Goal: Transaction & Acquisition: Purchase product/service

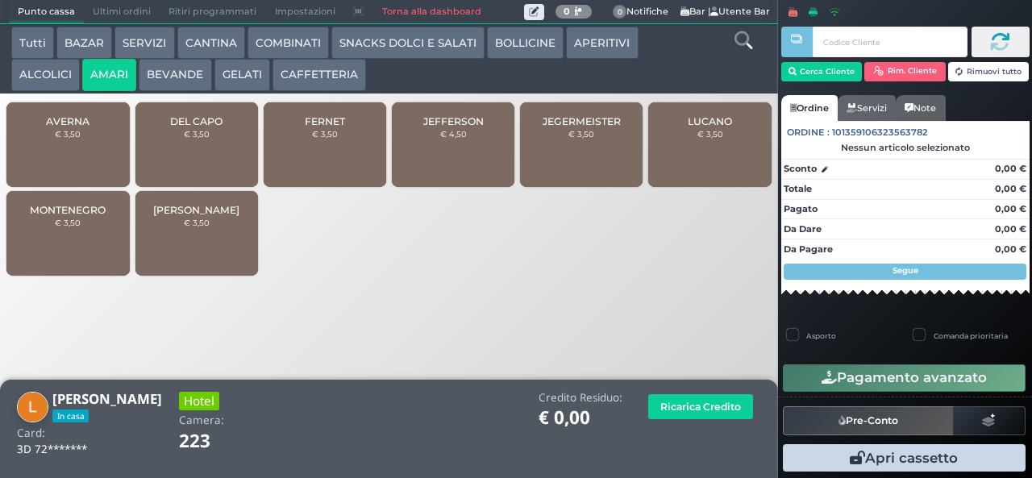
click at [701, 127] on span "LUCANO" at bounding box center [710, 121] width 44 height 12
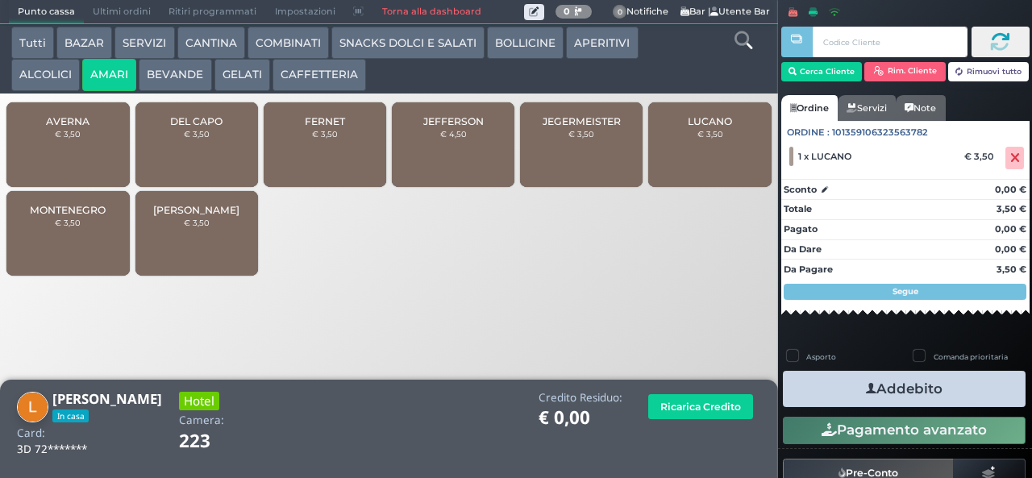
click at [820, 380] on button "Addebito" at bounding box center [904, 389] width 243 height 36
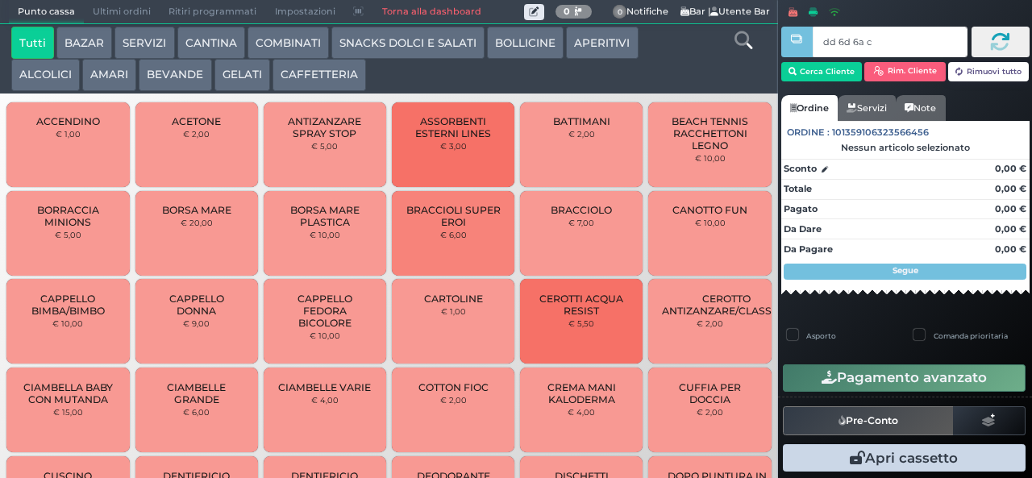
type input "dd 6d 6a c3"
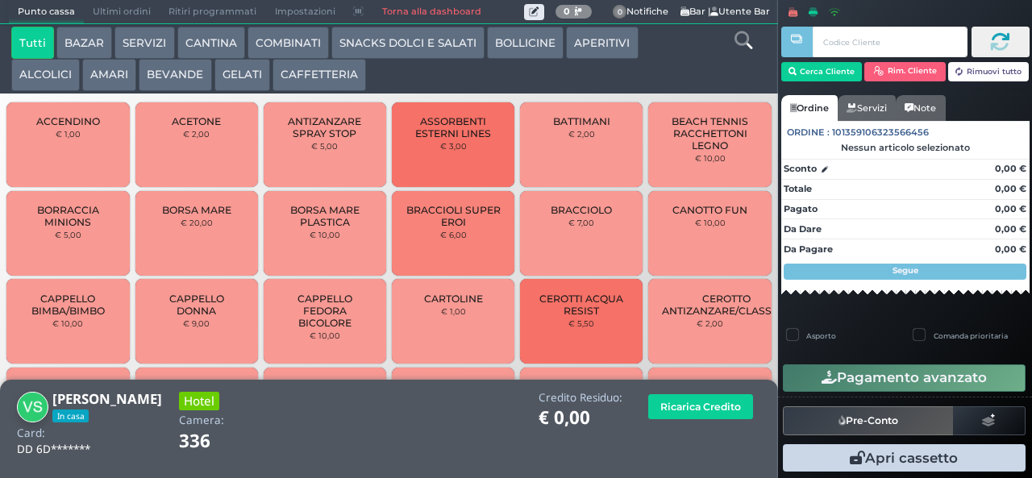
click at [236, 78] on button "GELATI" at bounding box center [243, 75] width 56 height 32
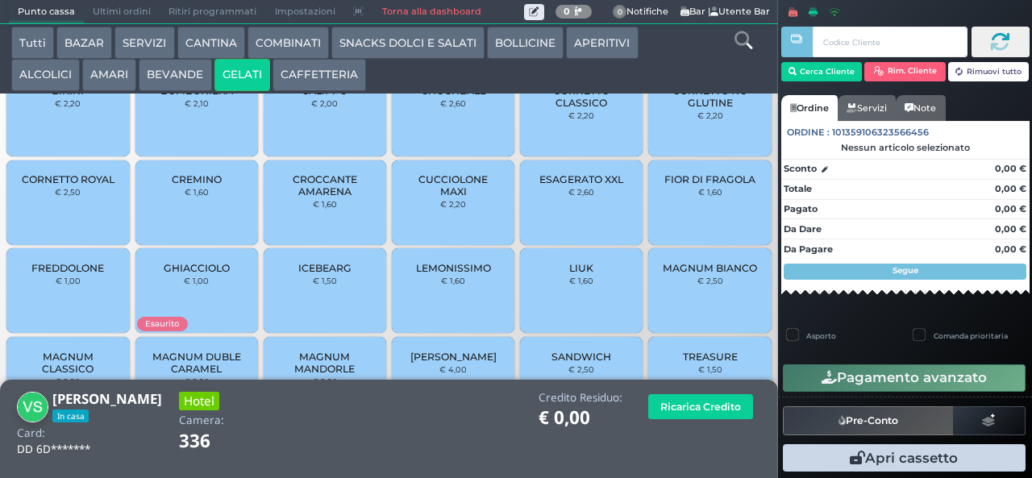
scroll to position [107, 0]
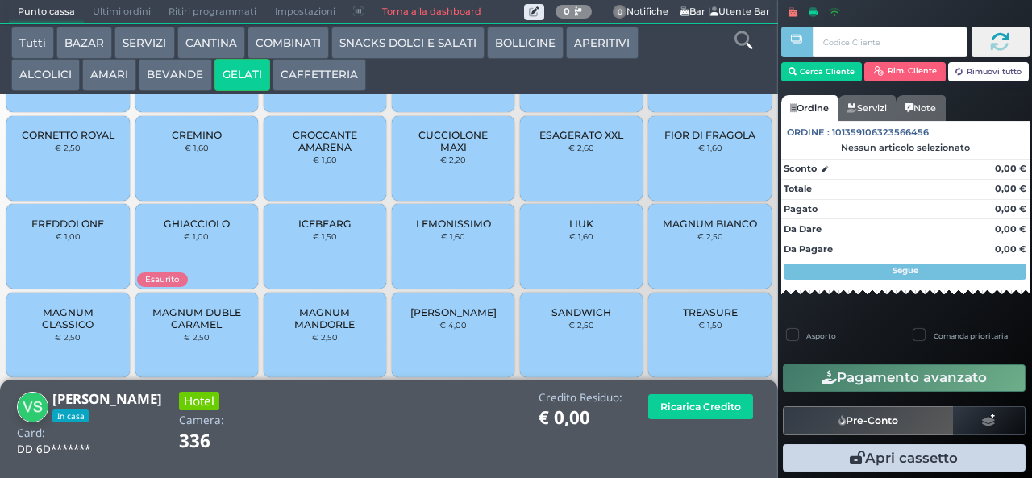
click at [210, 230] on span "GHIACCIOLO" at bounding box center [197, 224] width 66 height 12
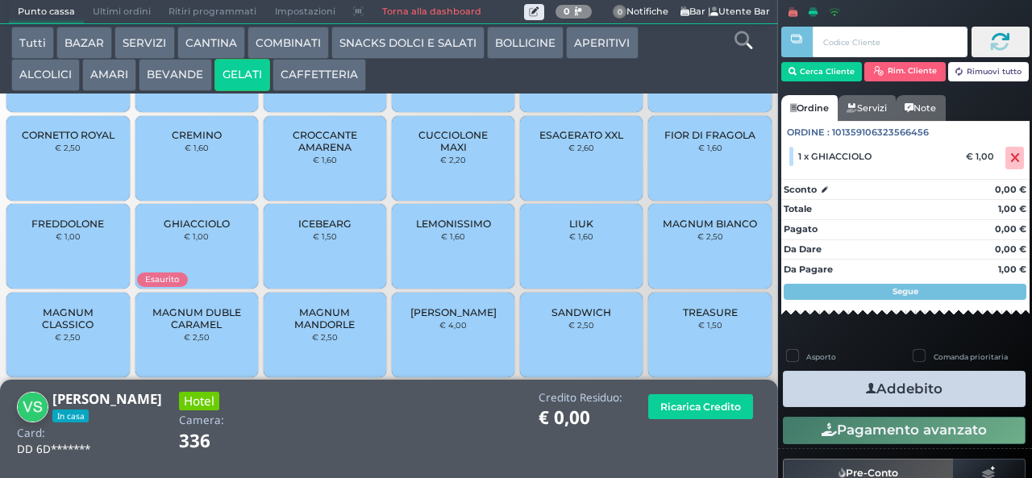
click at [866, 391] on icon "button" at bounding box center [871, 389] width 10 height 17
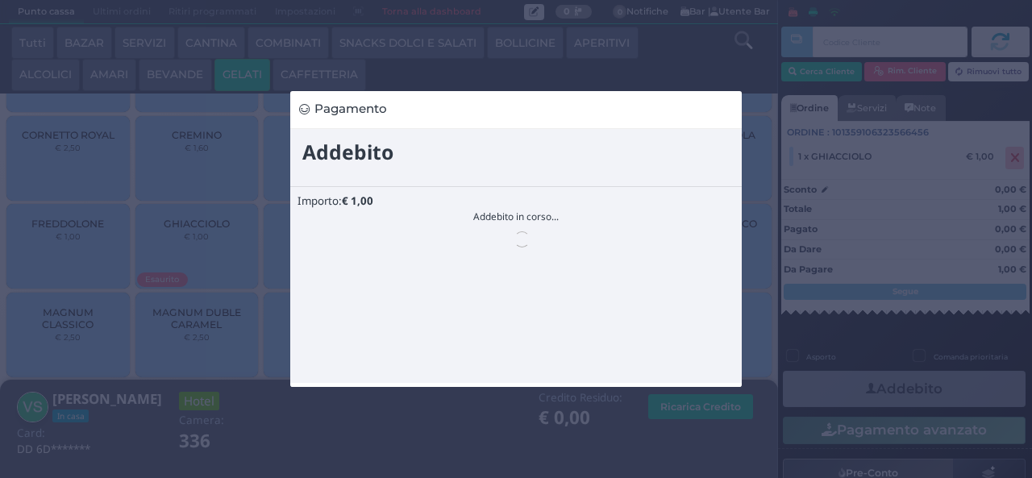
scroll to position [0, 0]
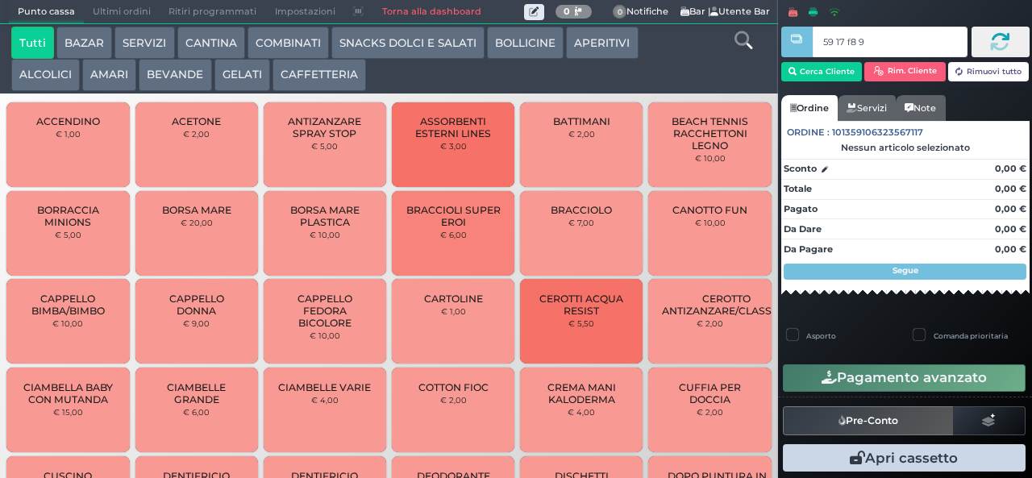
type input "59 17 f8 95"
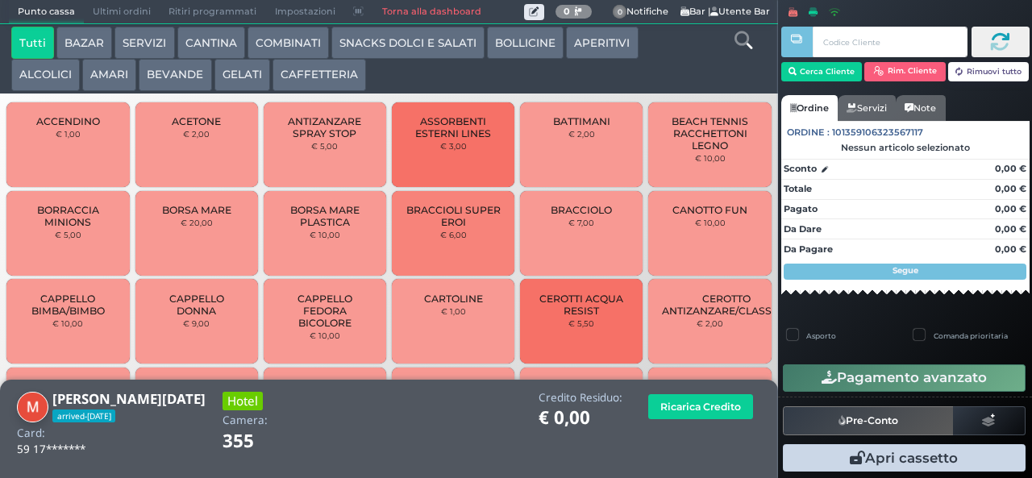
click at [271, 45] on button "COMBINATI" at bounding box center [288, 43] width 81 height 32
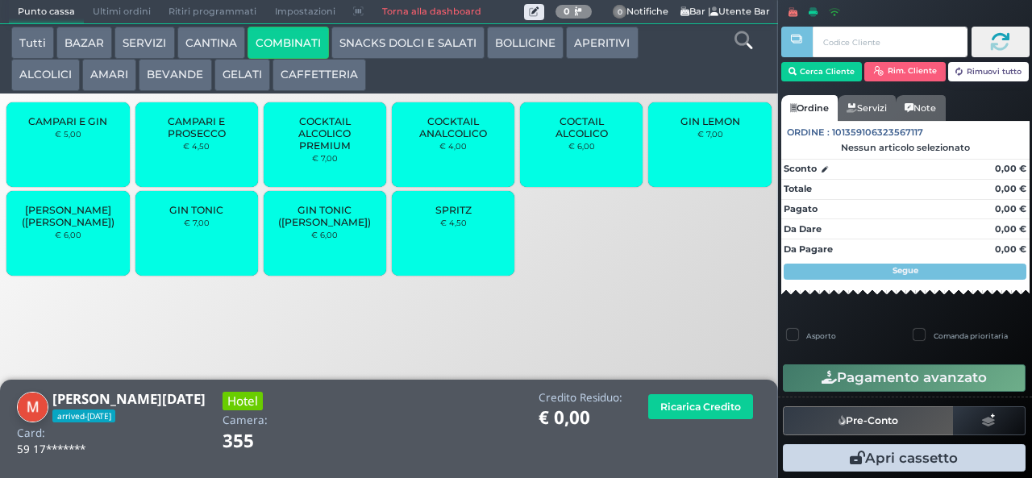
click at [586, 140] on span "COCTAIL ALCOLICO" at bounding box center [582, 127] width 96 height 24
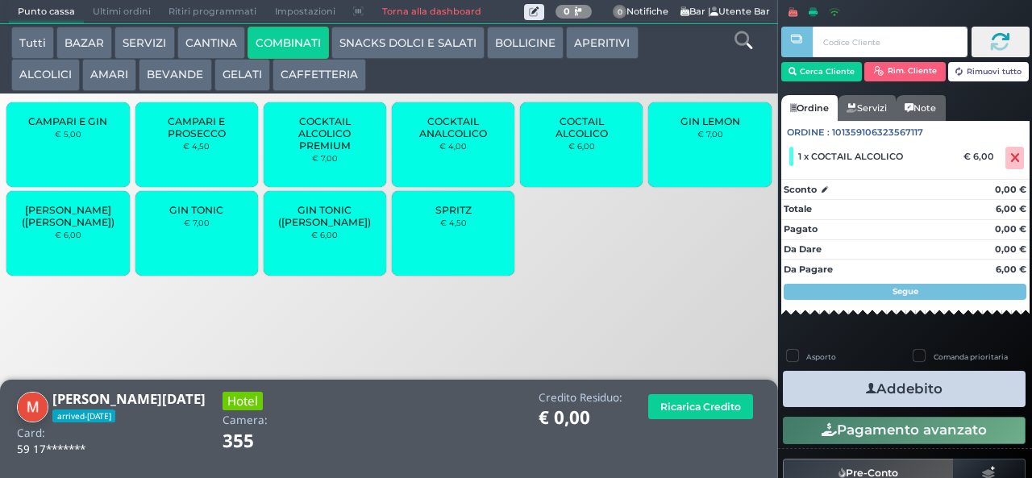
click at [892, 396] on button "Addebito" at bounding box center [904, 389] width 243 height 36
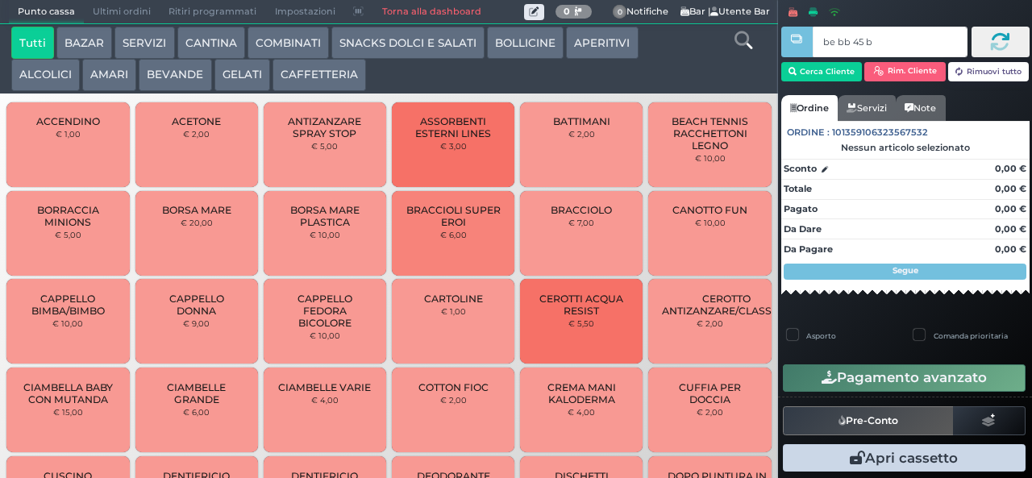
type input "be bb 45 b9"
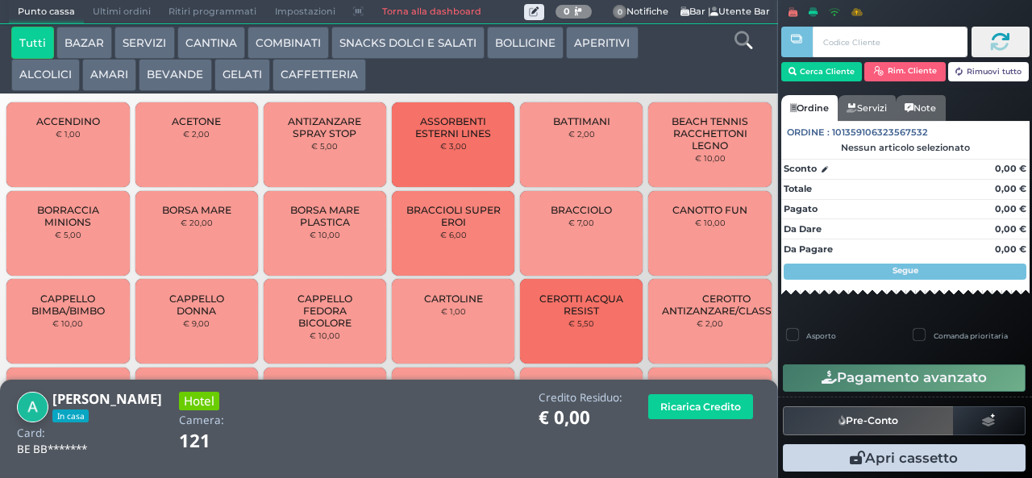
click at [357, 45] on button "SNACKS DOLCI E SALATI" at bounding box center [407, 43] width 153 height 32
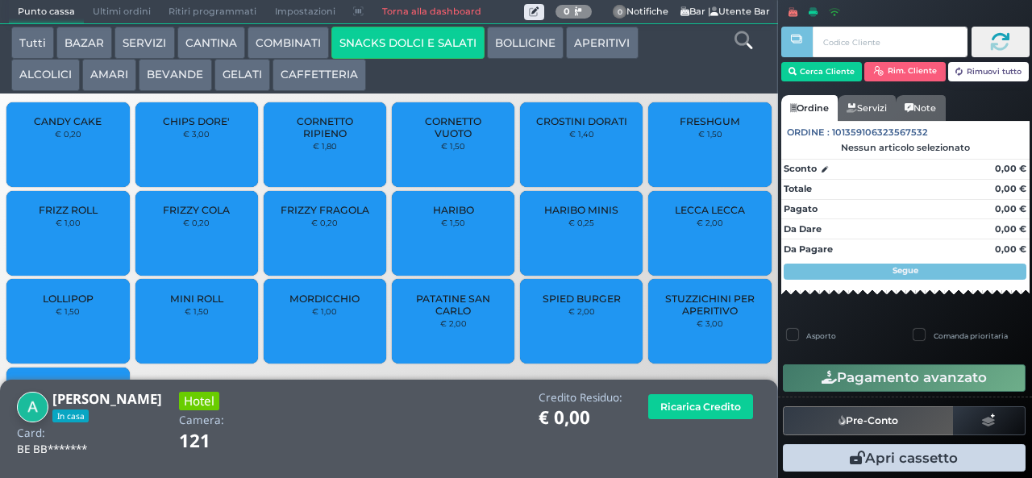
click at [190, 169] on div "CHIPS DORE' € 3,00" at bounding box center [197, 144] width 123 height 85
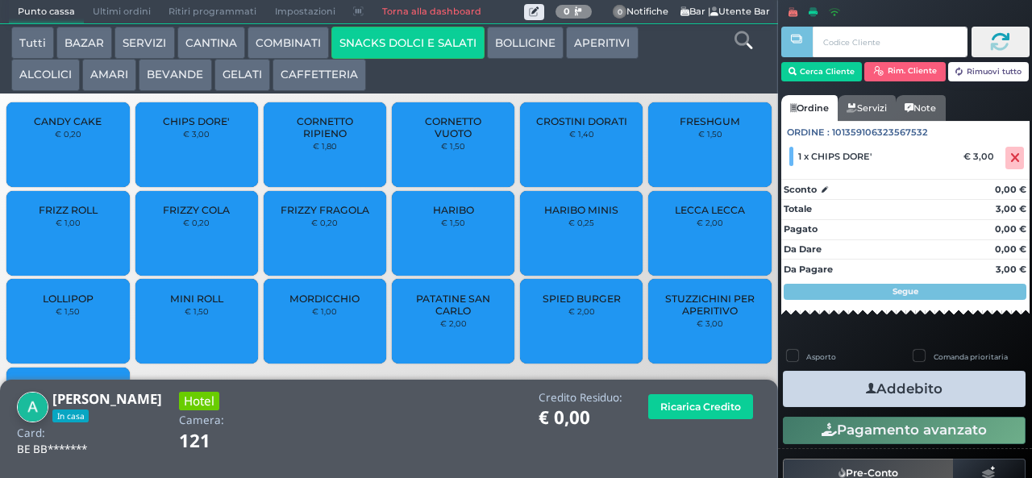
click at [845, 380] on button "Addebito" at bounding box center [904, 389] width 243 height 36
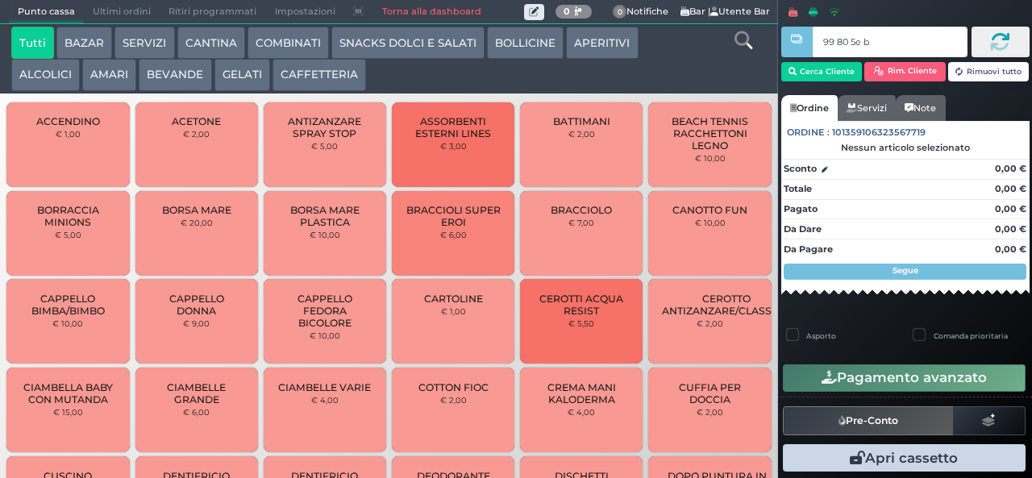
type input "99 80 5e bb"
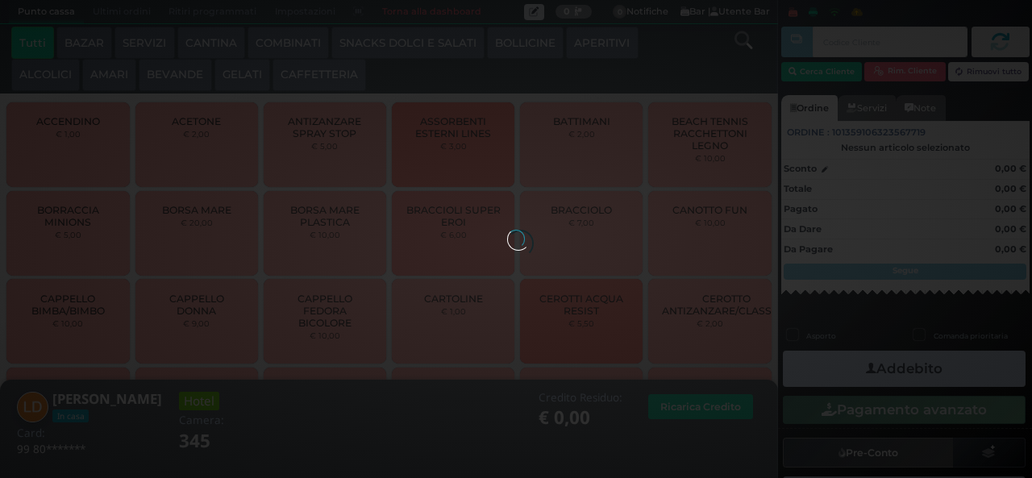
click at [389, 34] on button "SNACKS DOLCI E SALATI" at bounding box center [407, 43] width 153 height 32
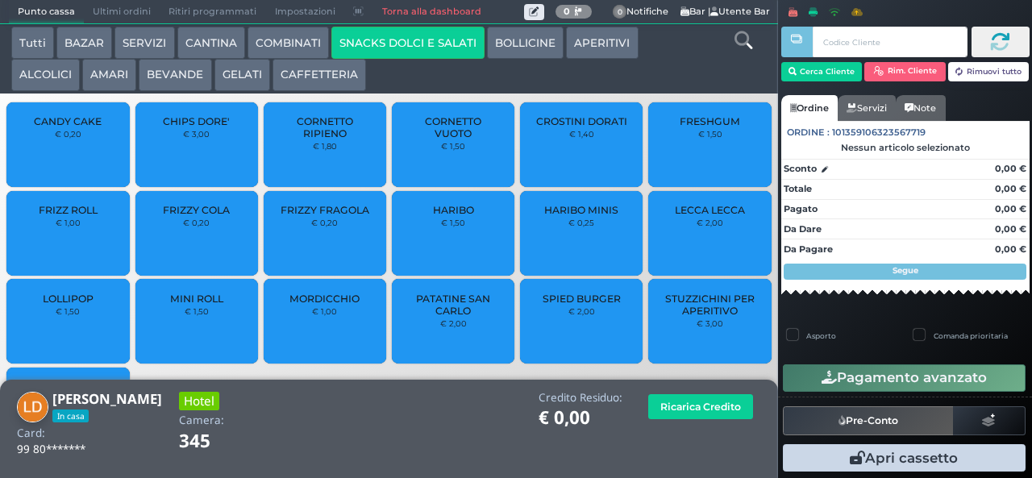
click at [400, 41] on button "SNACKS DOLCI E SALATI" at bounding box center [407, 43] width 153 height 32
click at [87, 305] on span "LOLLIPOP" at bounding box center [68, 299] width 51 height 12
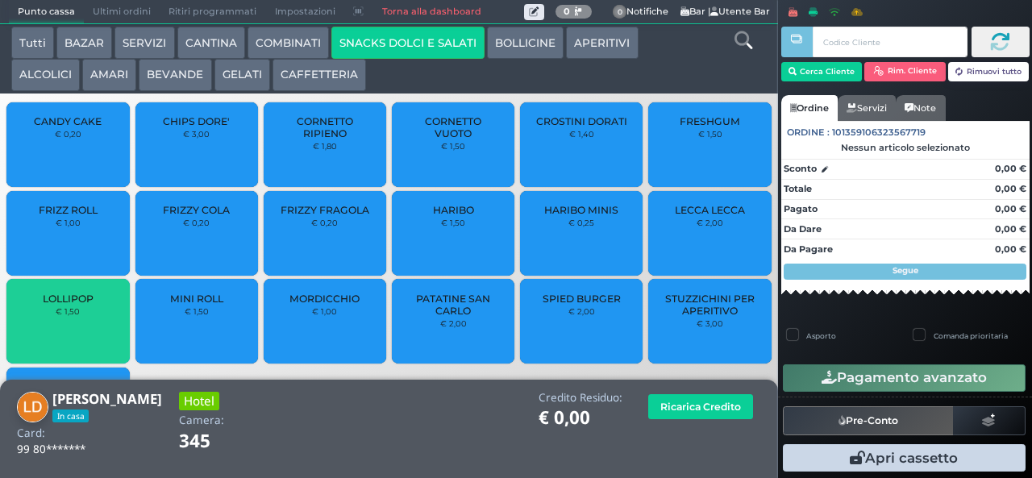
click at [87, 305] on span "LOLLIPOP" at bounding box center [68, 299] width 51 height 12
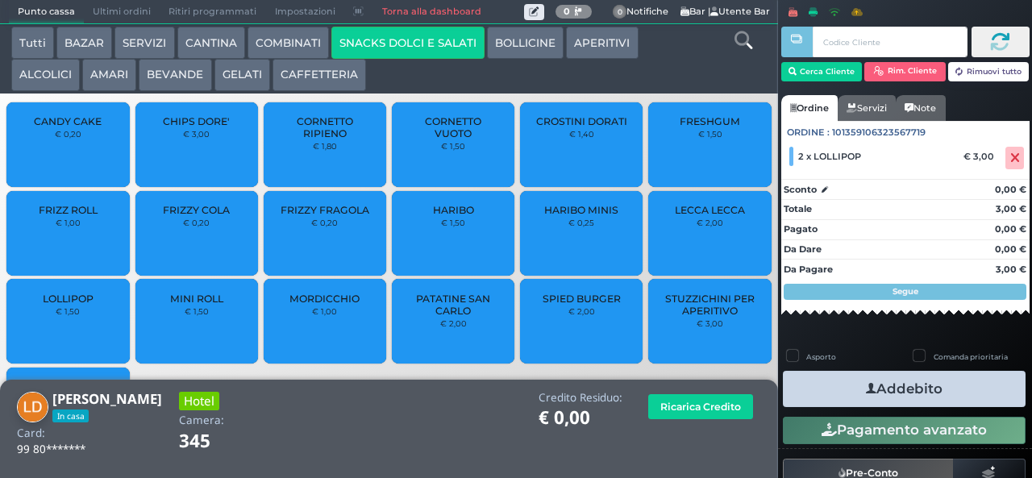
click at [866, 388] on icon "button" at bounding box center [871, 389] width 10 height 17
